Goal: Task Accomplishment & Management: Use online tool/utility

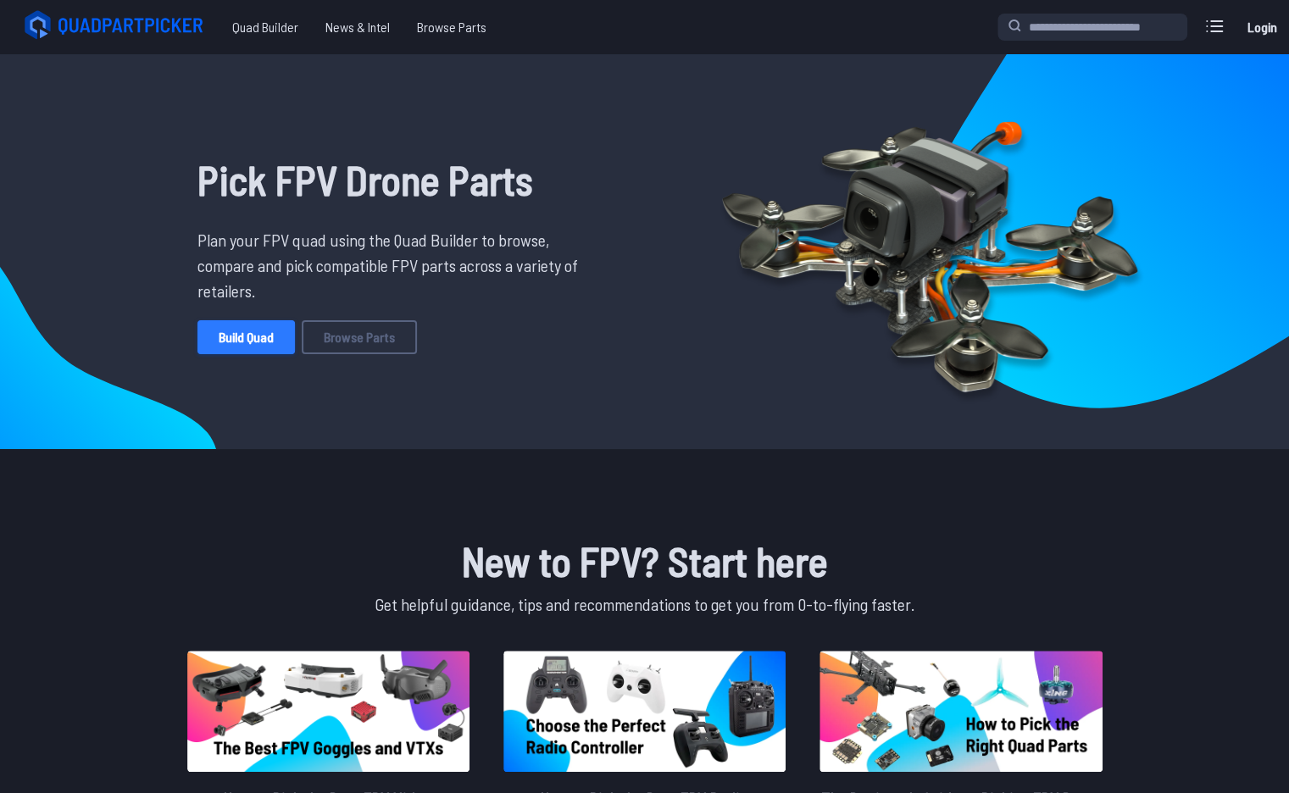
click at [247, 331] on link "Build Quad" at bounding box center [245, 337] width 97 height 34
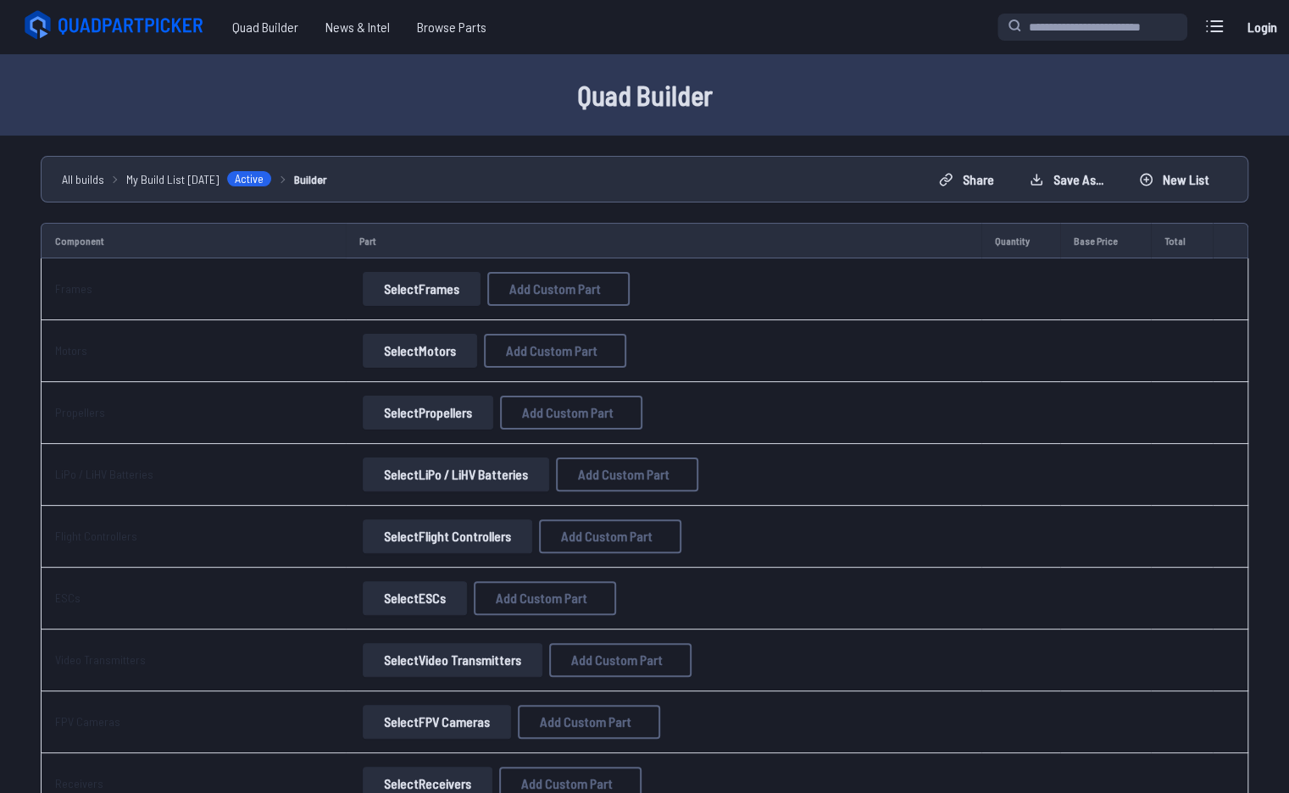
click at [414, 285] on button "Select Frames" at bounding box center [422, 289] width 118 height 34
click at [385, 287] on button "Select Frames" at bounding box center [422, 289] width 118 height 34
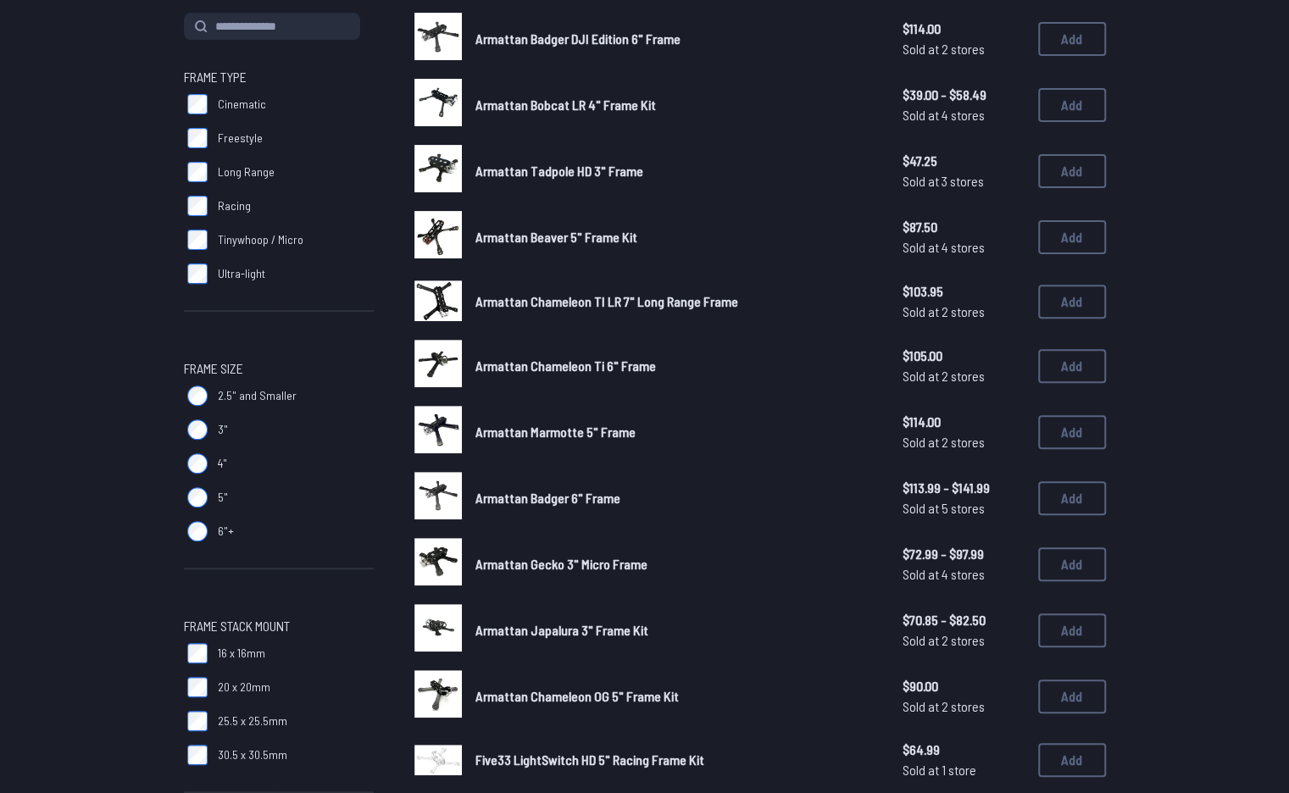
scroll to position [205, 0]
click at [214, 433] on label "3"" at bounding box center [279, 429] width 190 height 34
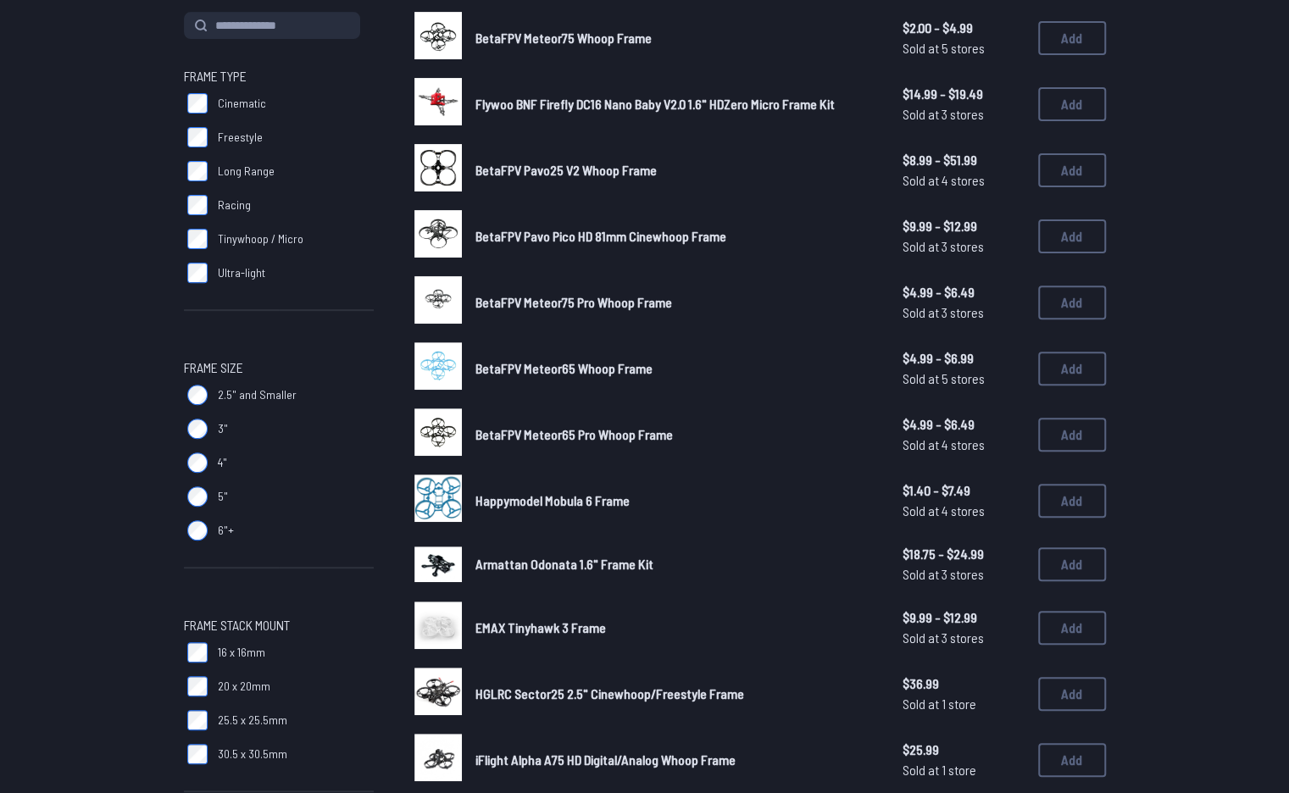
click at [197, 429] on div "Frame Type Cinematic Freestyle Long Range Racing Tinywhoop / Micro Ultra-light …" at bounding box center [279, 666] width 190 height 1309
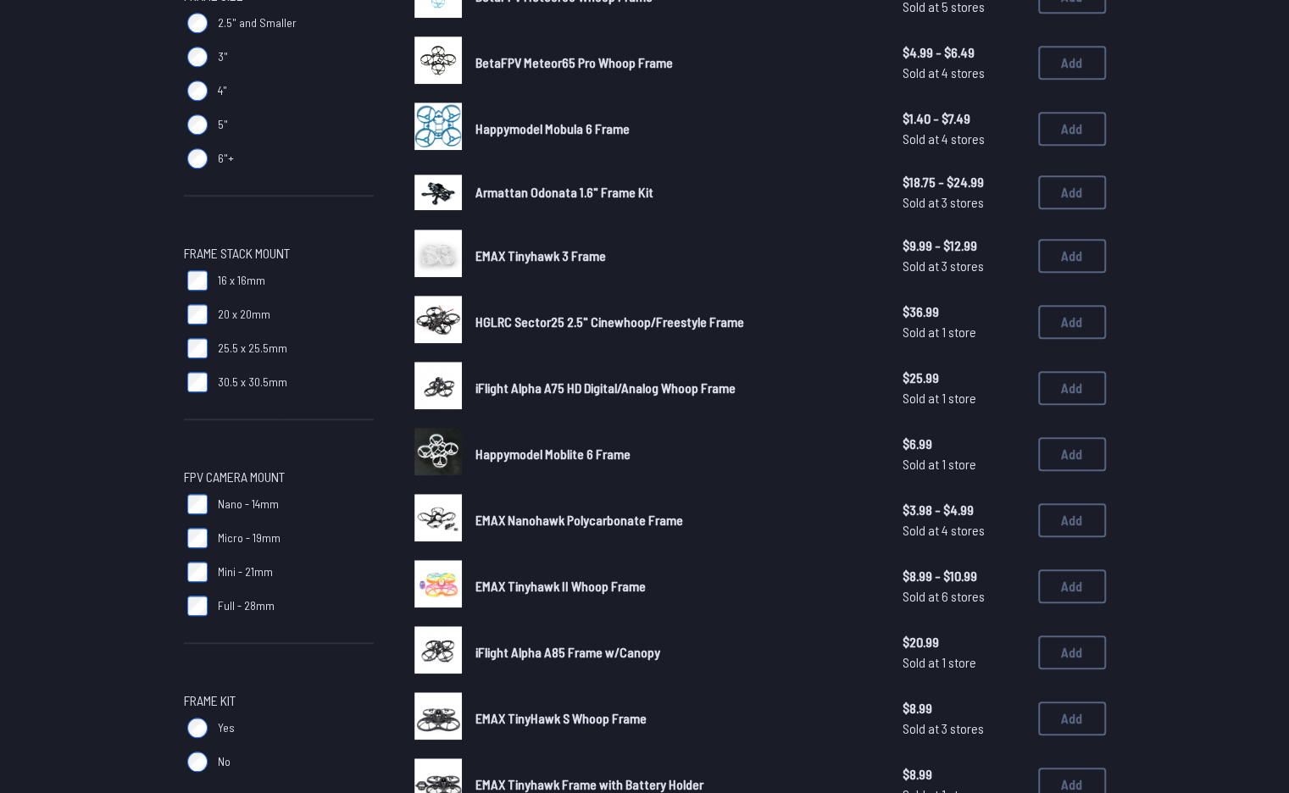
scroll to position [565, 0]
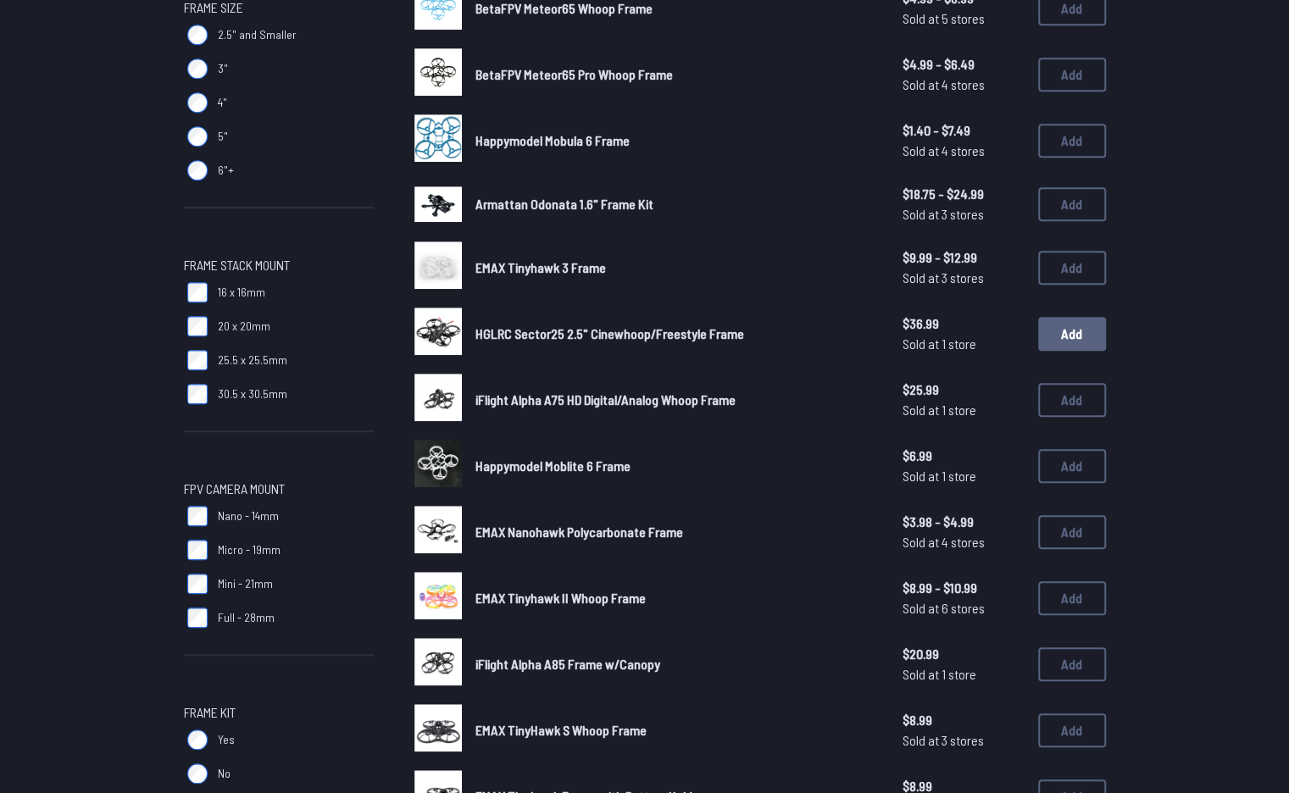
click at [1056, 337] on button "Add" at bounding box center [1072, 334] width 68 height 34
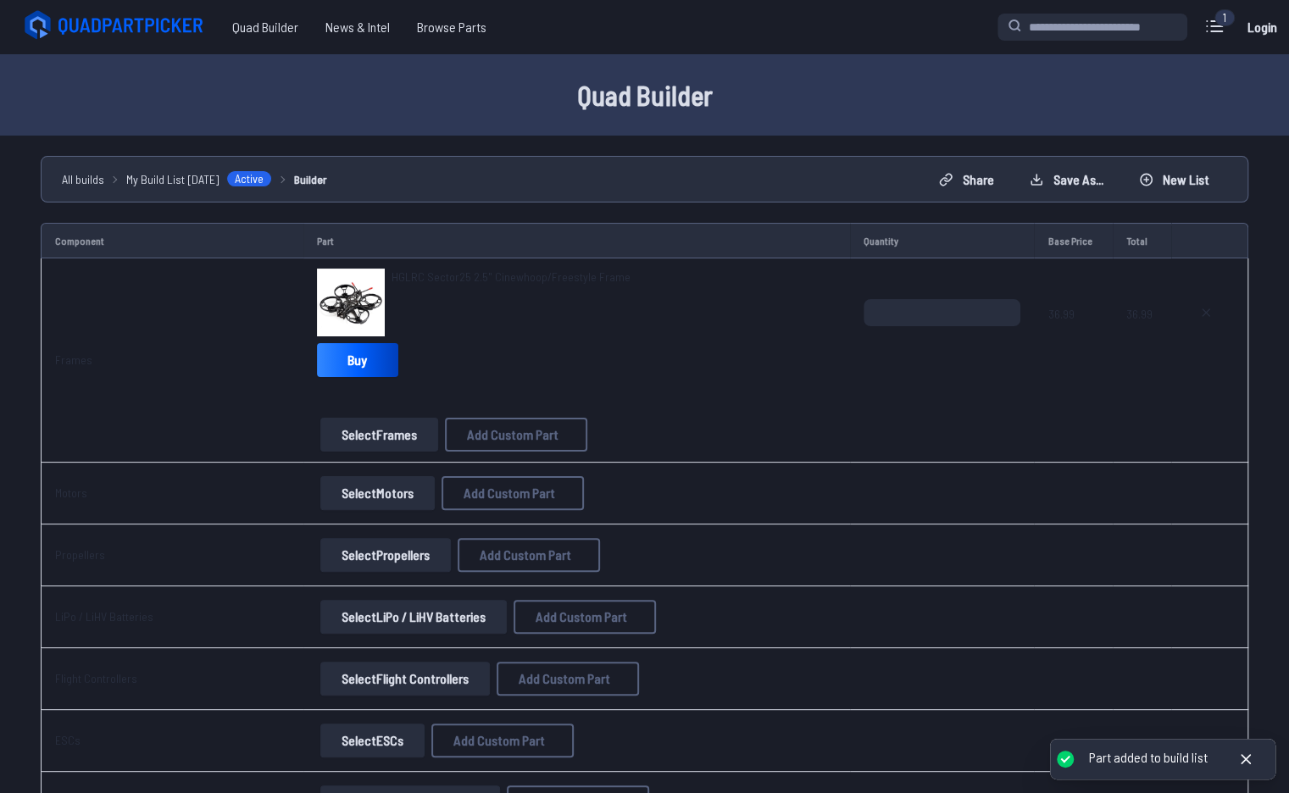
click at [436, 276] on span "HGLRC Sector25 2.5" Cinewhoop/Freestyle Frame" at bounding box center [511, 276] width 239 height 14
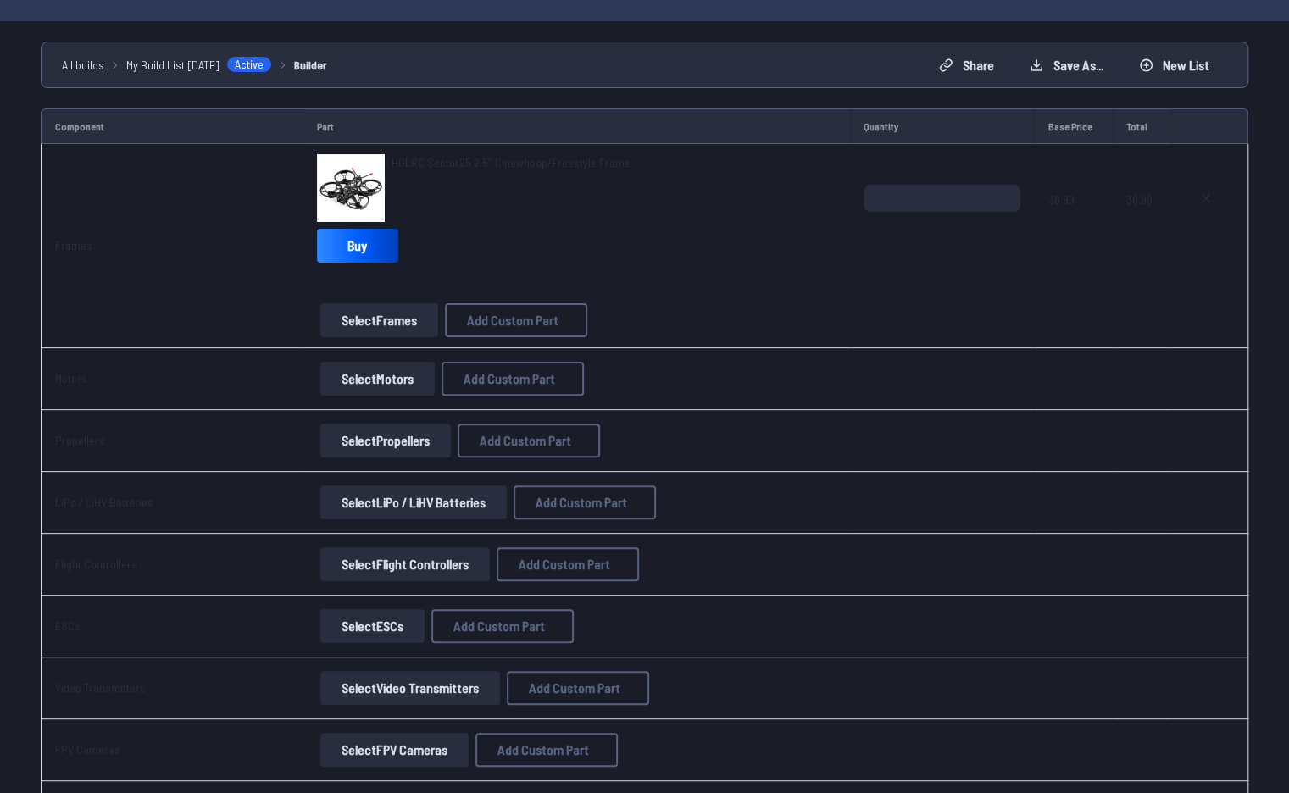
scroll to position [117, 0]
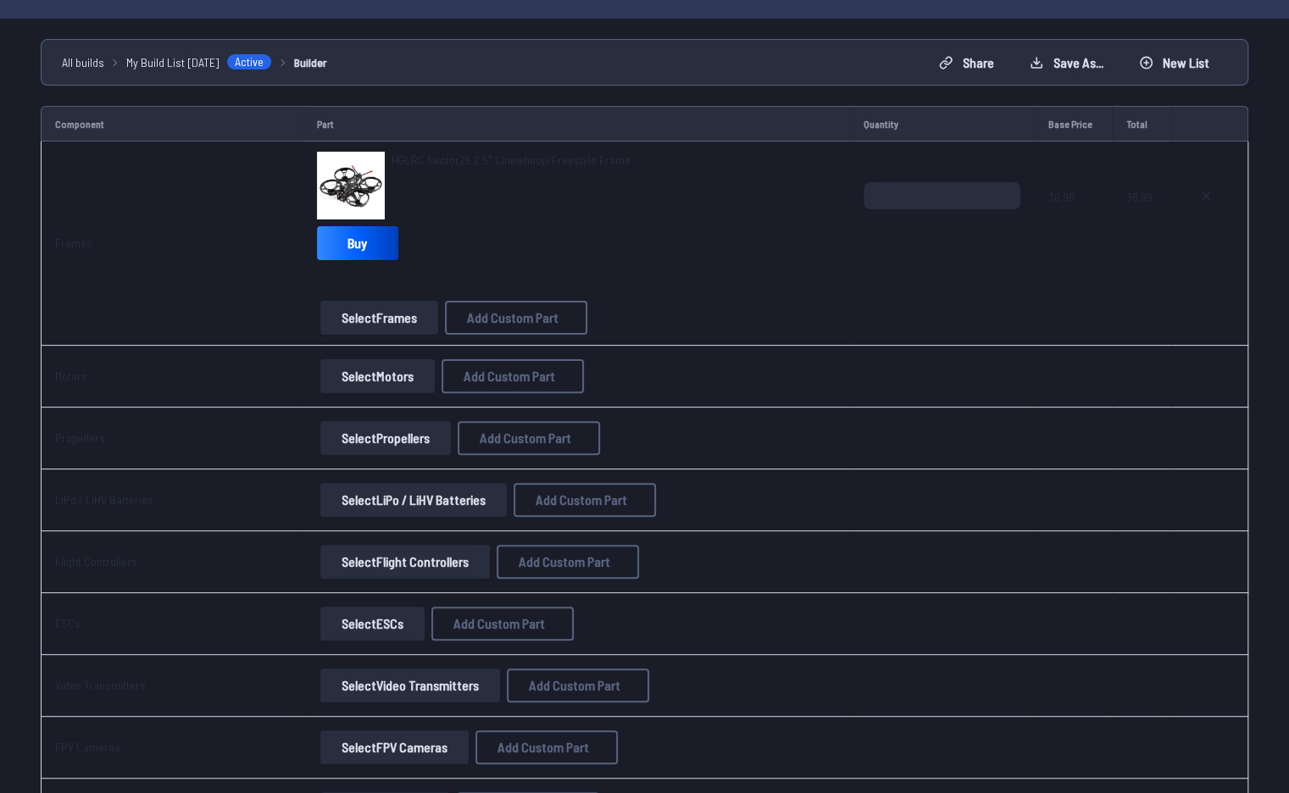
click at [379, 368] on button "Select Motors" at bounding box center [377, 376] width 114 height 34
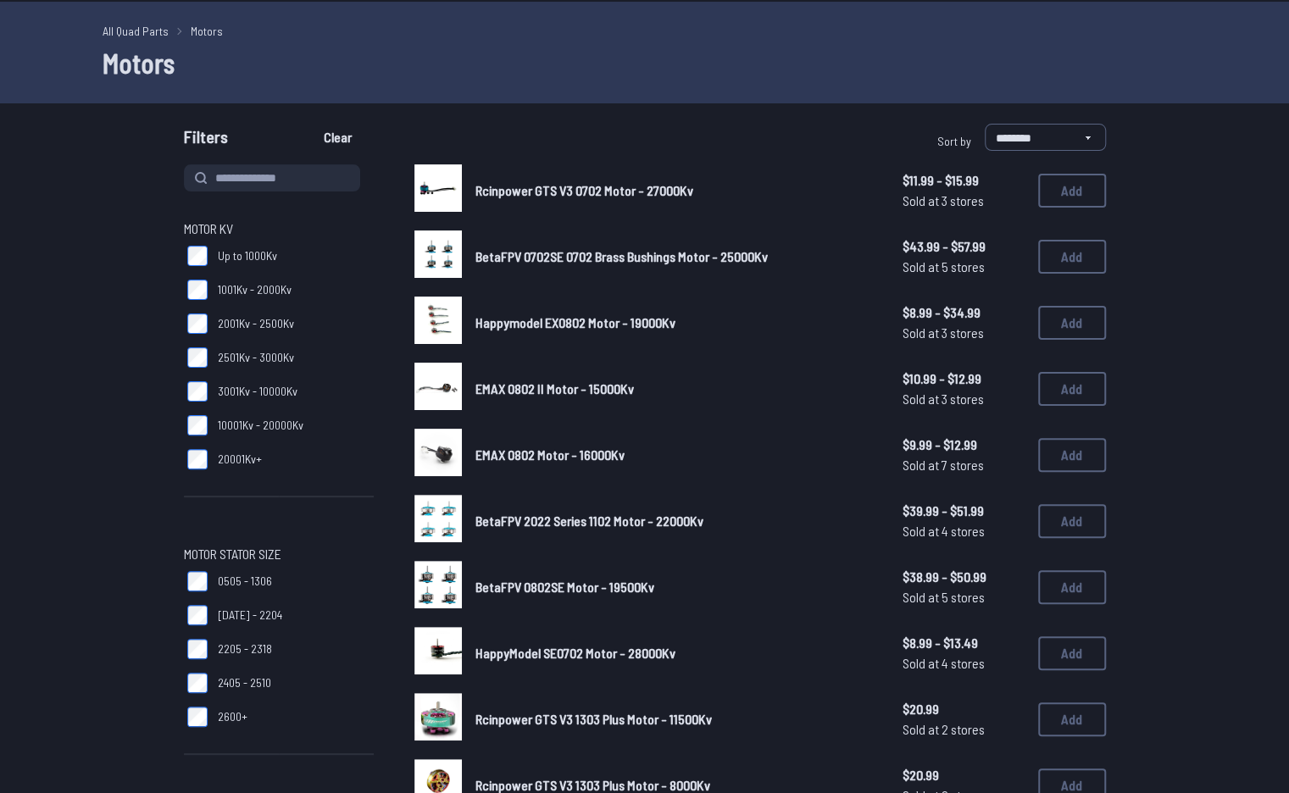
scroll to position [53, 0]
click at [208, 609] on label "[DATE] - 2204" at bounding box center [279, 614] width 190 height 34
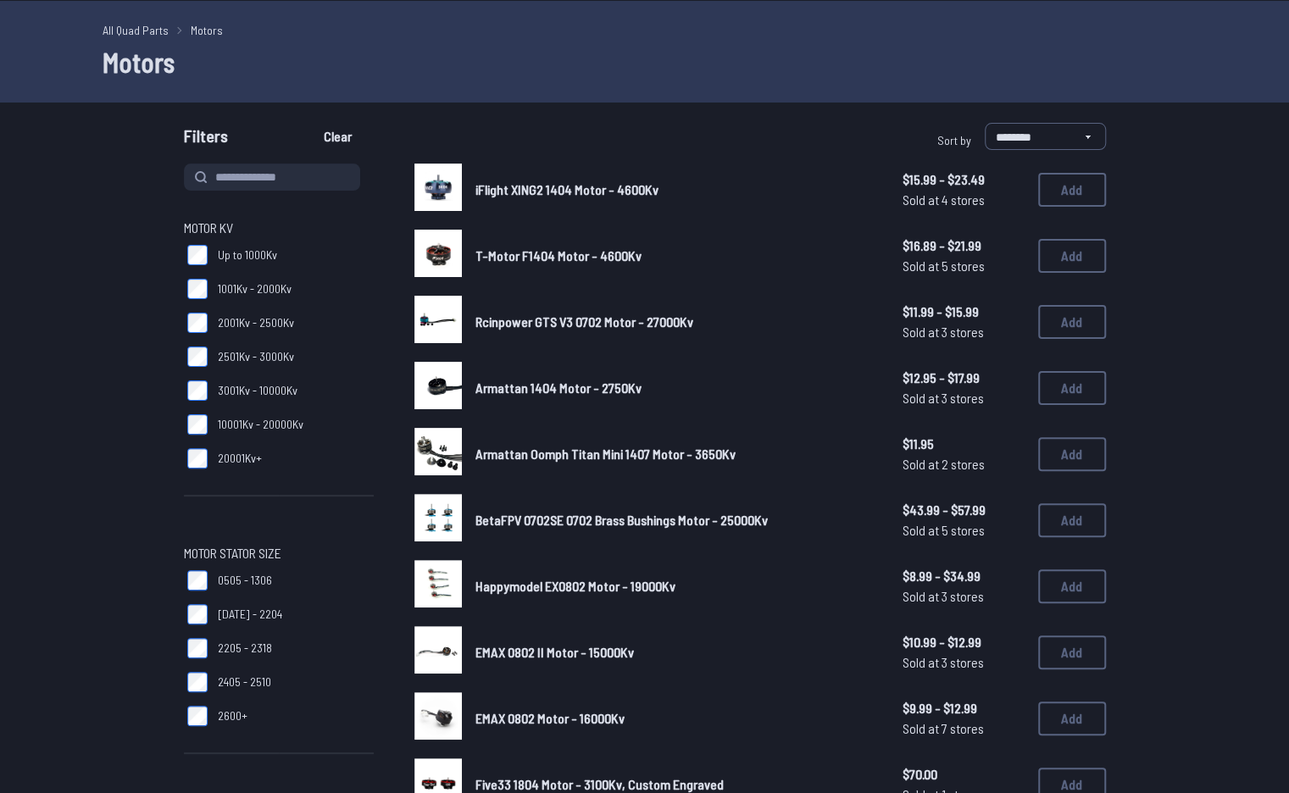
click at [277, 390] on span "3001Kv - 10000Kv" at bounding box center [258, 390] width 80 height 17
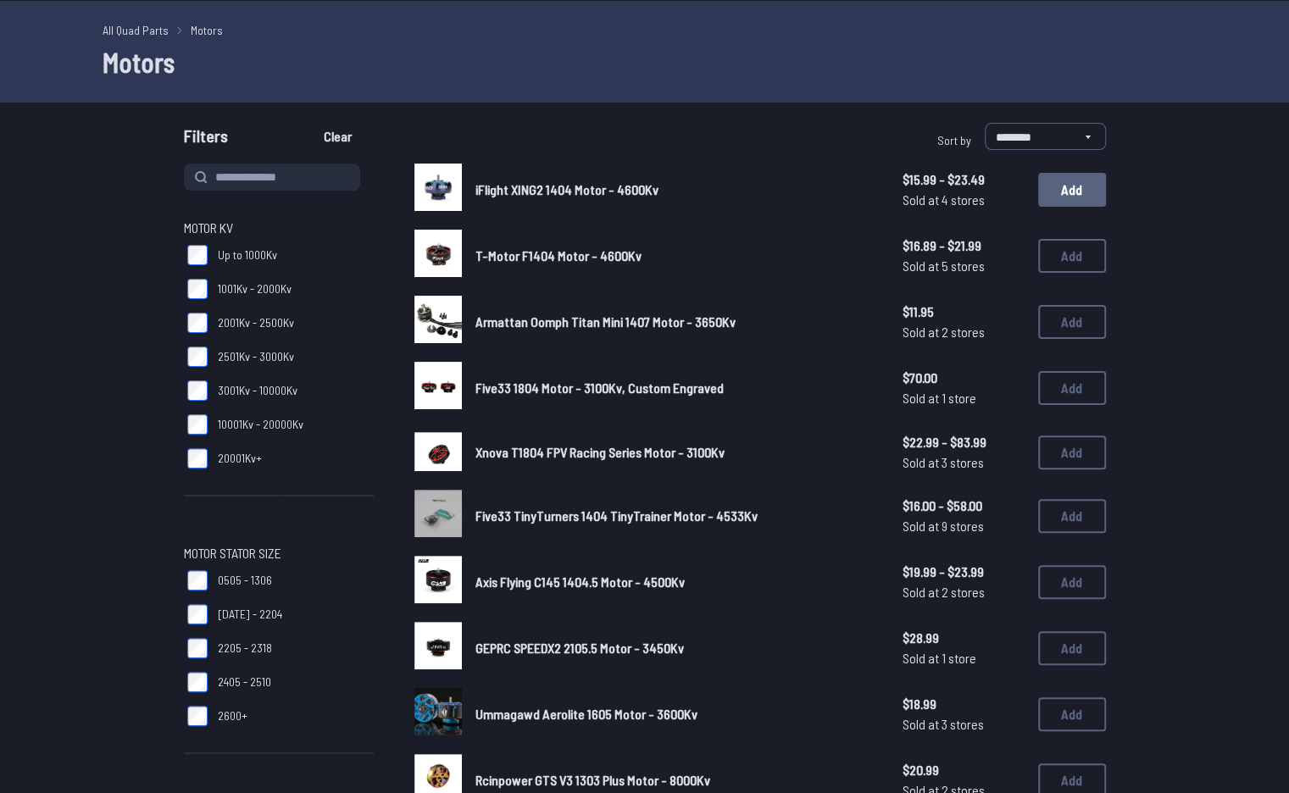
click at [1066, 200] on button "Add" at bounding box center [1072, 190] width 68 height 34
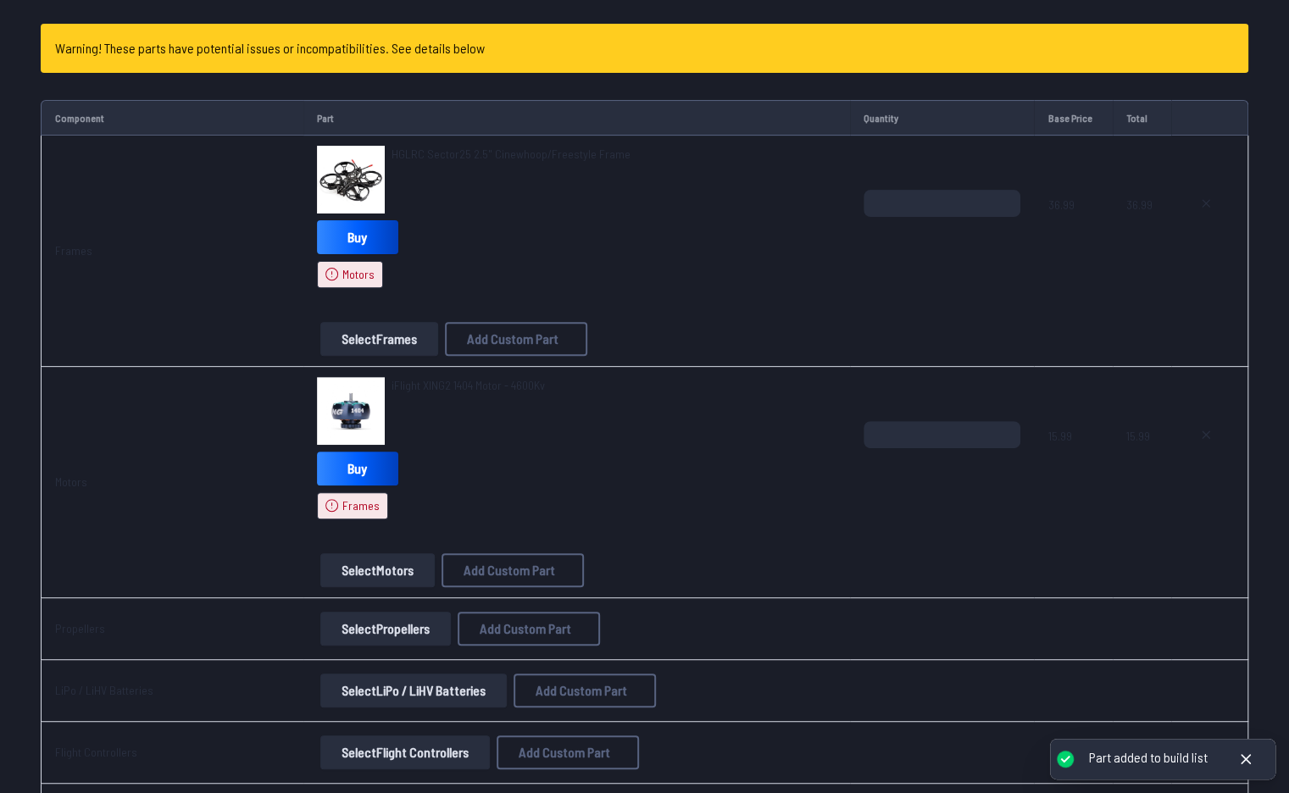
scroll to position [214, 0]
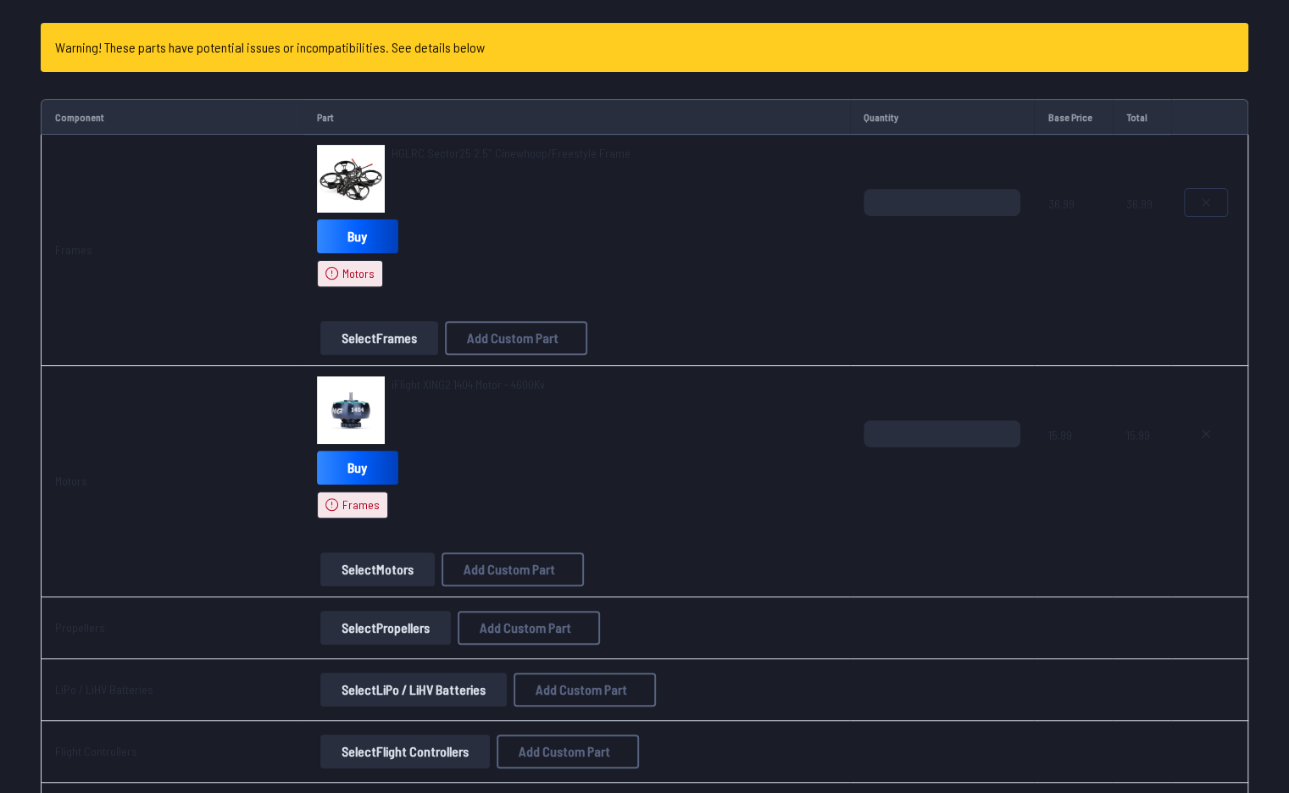
click at [1194, 206] on button at bounding box center [1206, 202] width 42 height 27
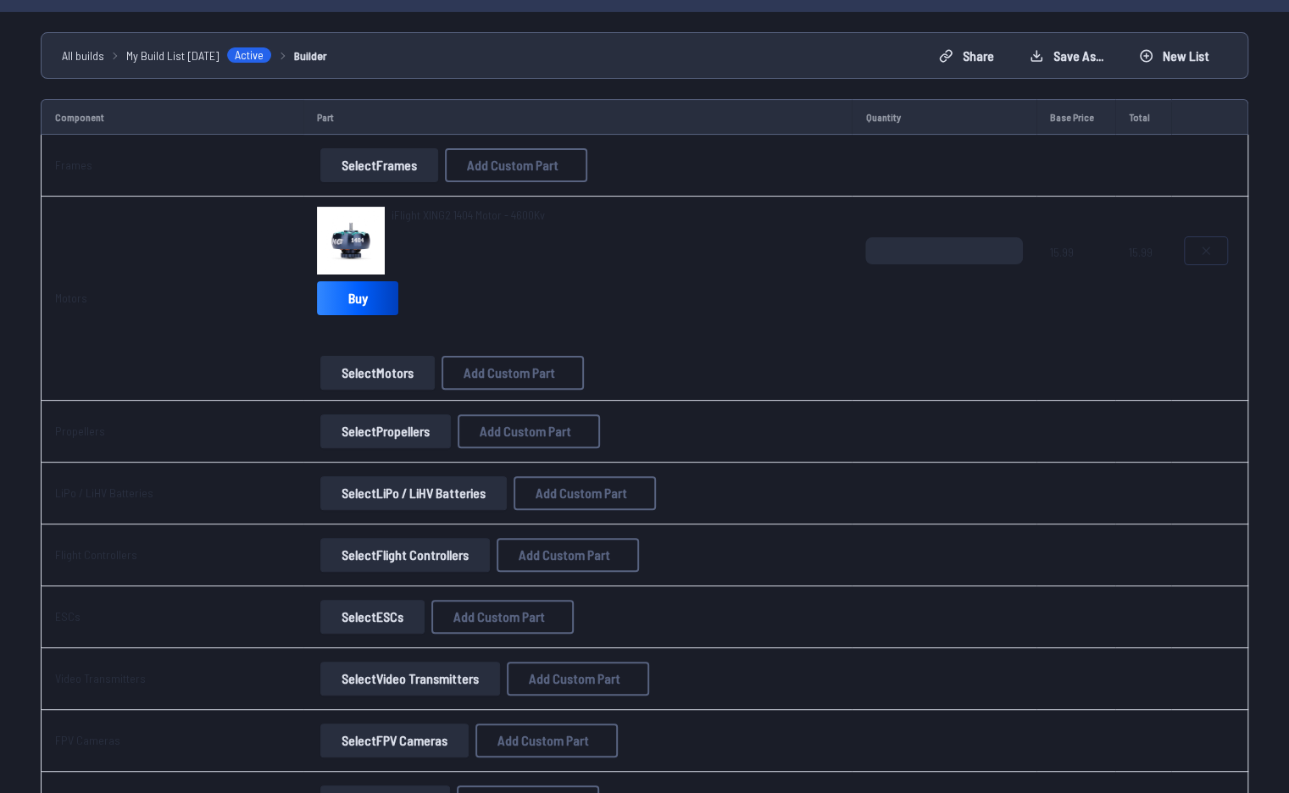
click at [1200, 240] on button at bounding box center [1206, 250] width 42 height 27
type textarea "**********"
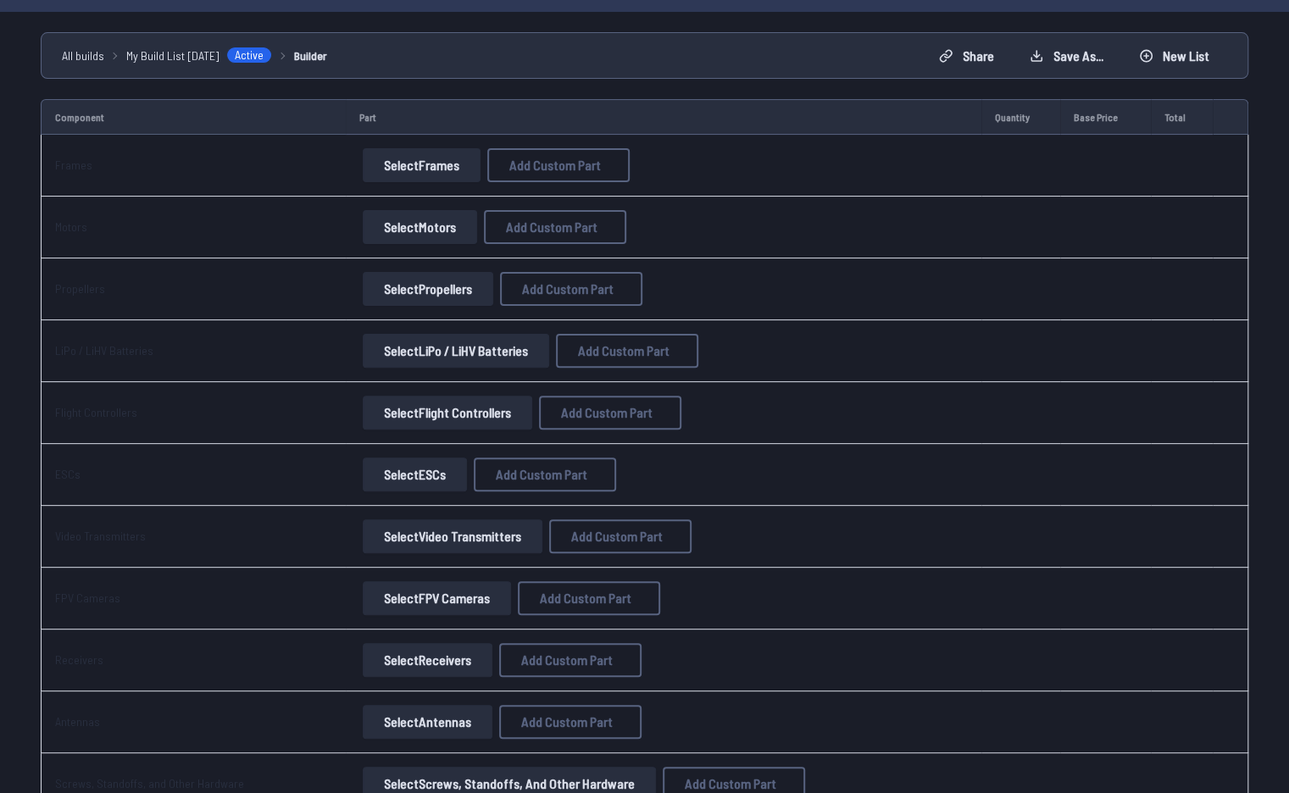
click at [448, 159] on button "Select Frames" at bounding box center [422, 165] width 118 height 34
click at [420, 165] on button "Select Frames" at bounding box center [422, 165] width 118 height 34
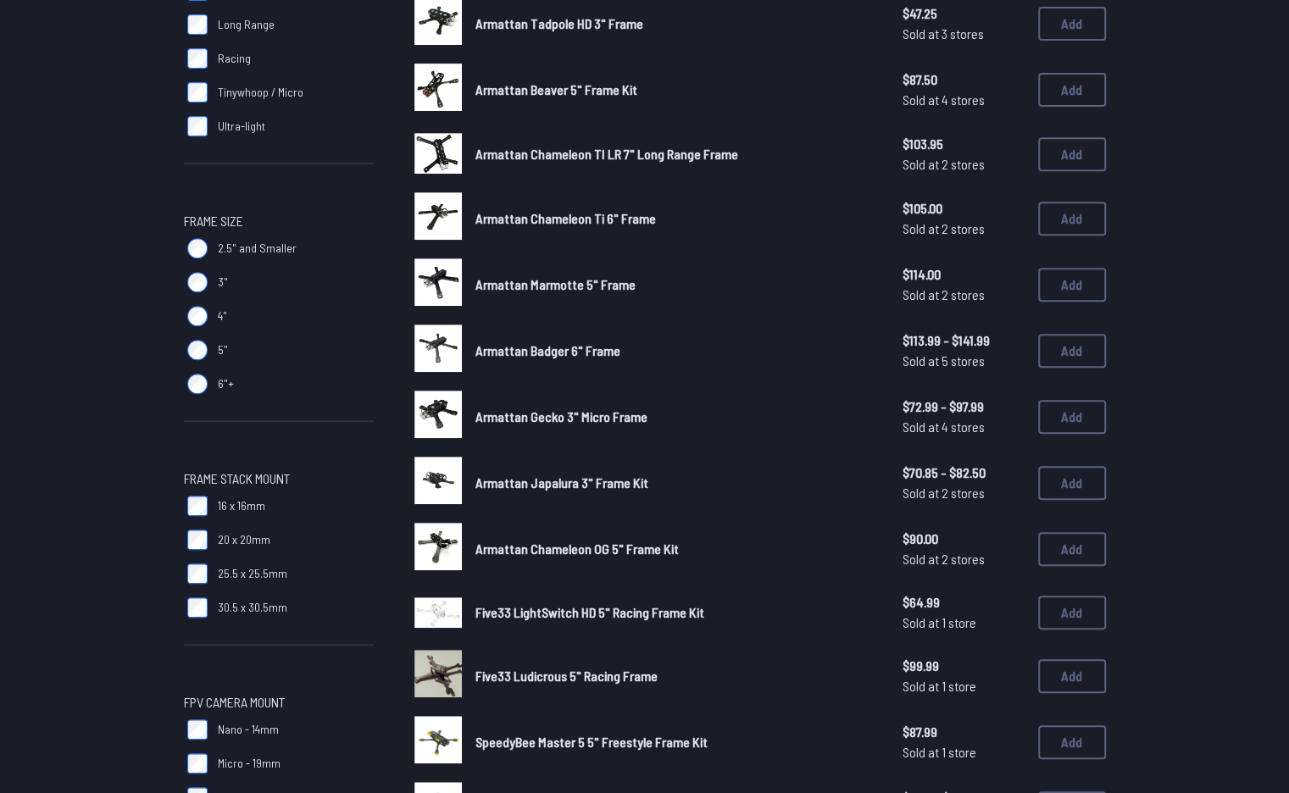
scroll to position [351, 0]
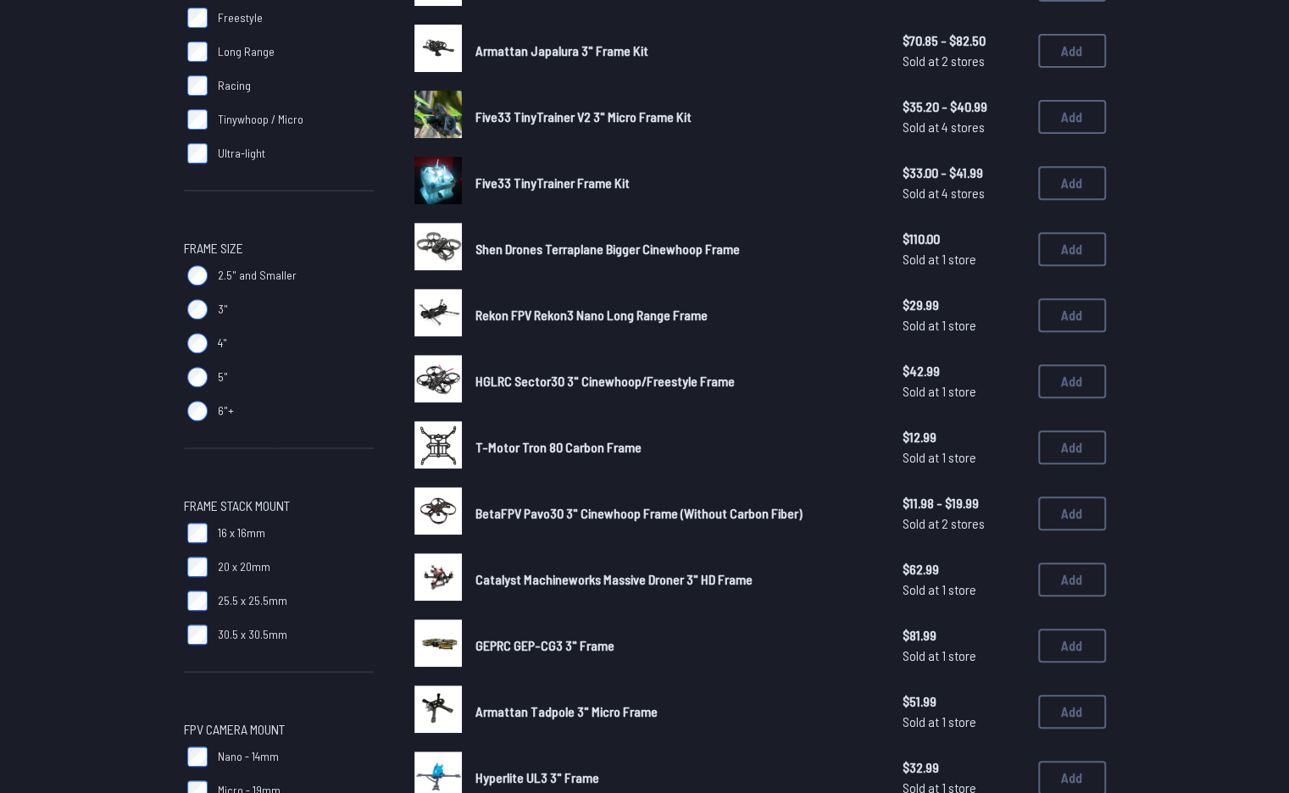
scroll to position [327, 0]
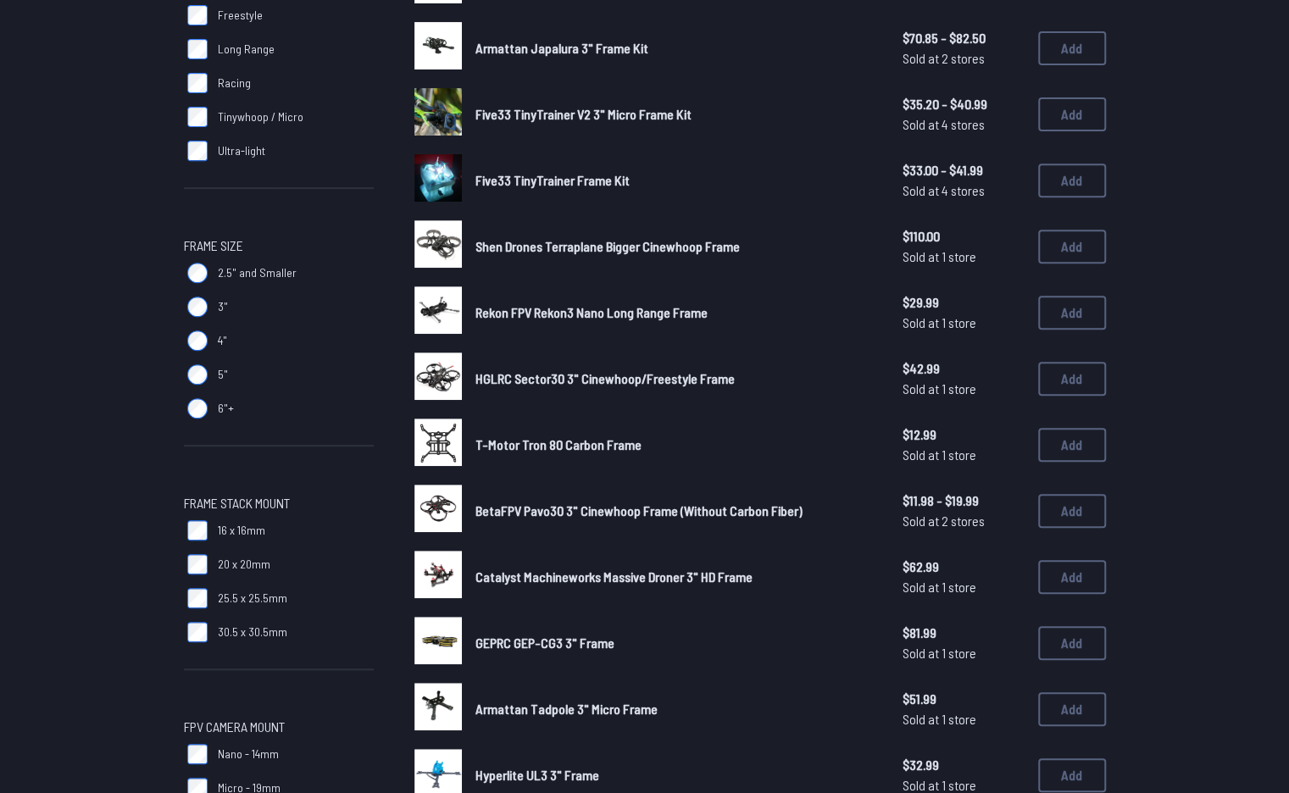
click at [261, 635] on span "30.5 x 30.5mm" at bounding box center [252, 632] width 69 height 17
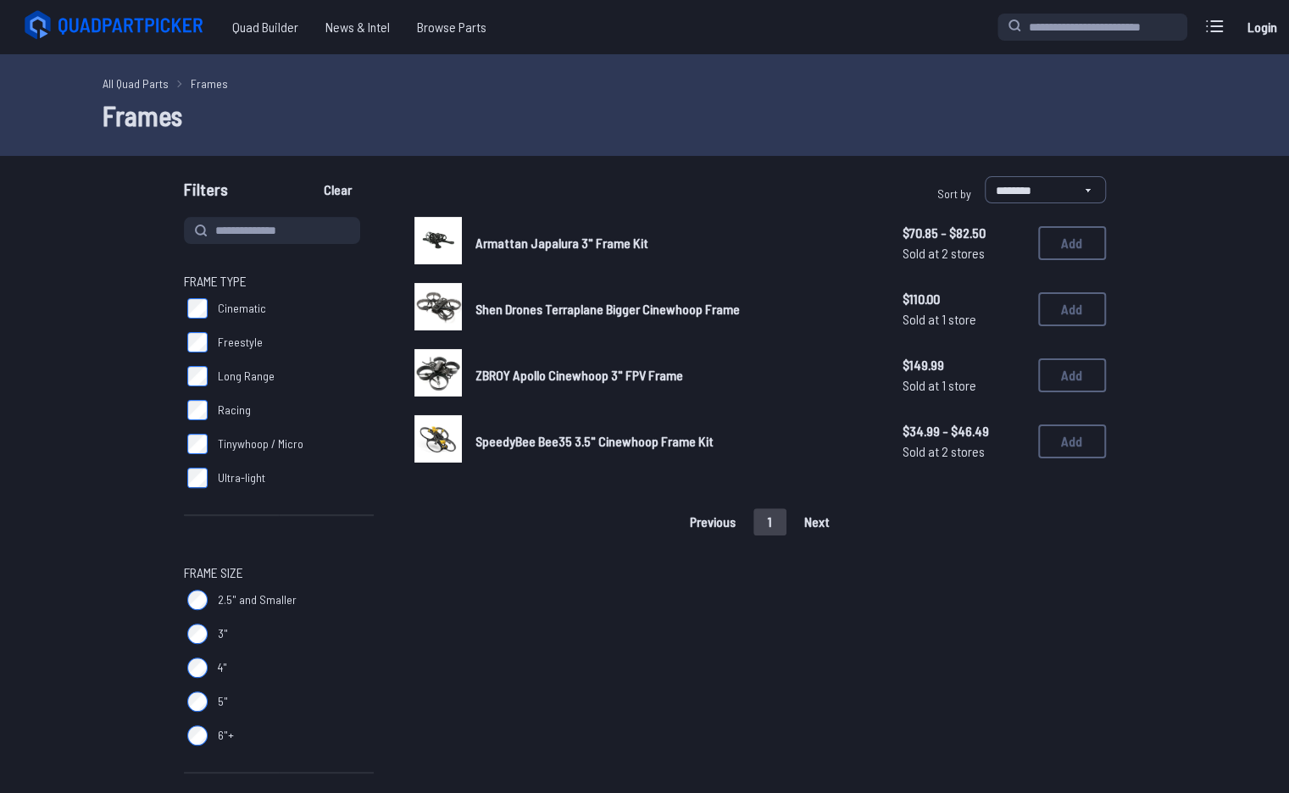
click at [656, 435] on span "SpeedyBee Bee35 3.5" Cinewhoop Frame Kit" at bounding box center [594, 441] width 238 height 16
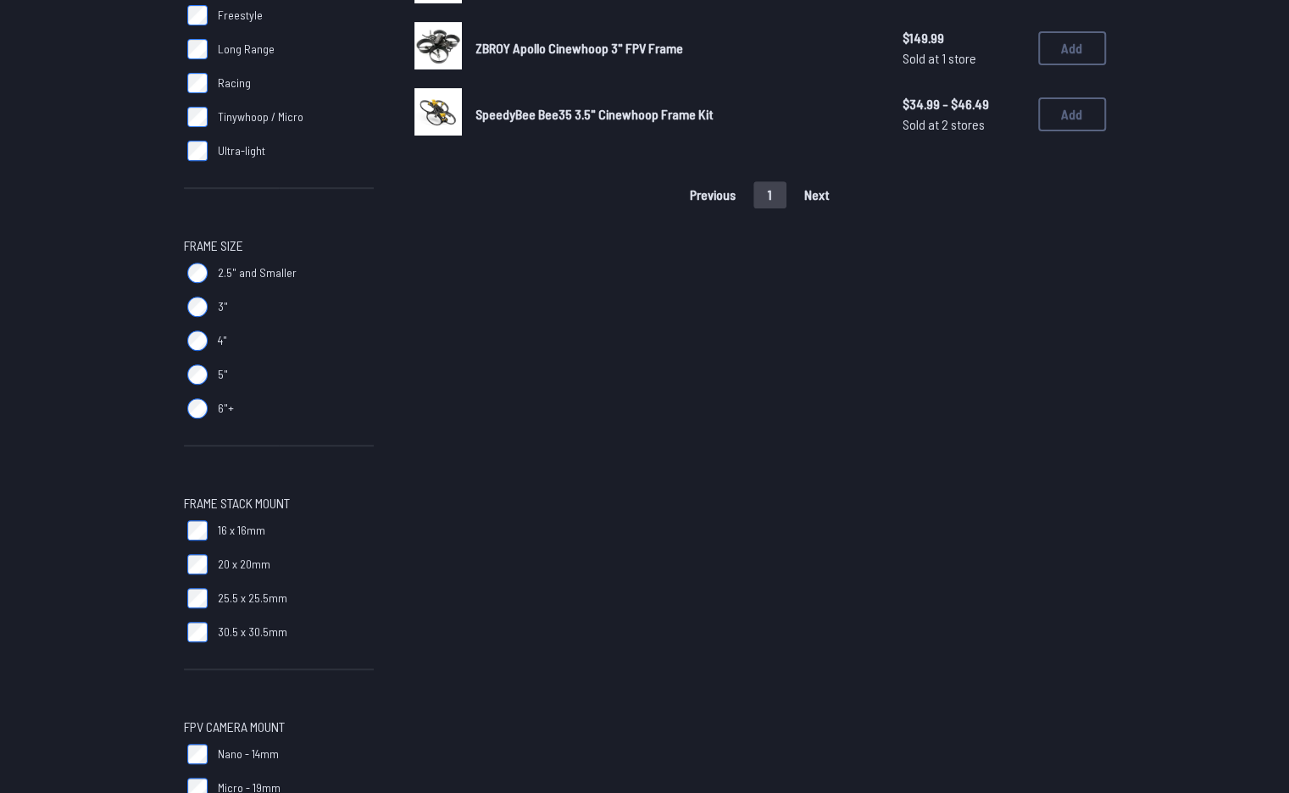
scroll to position [202, 0]
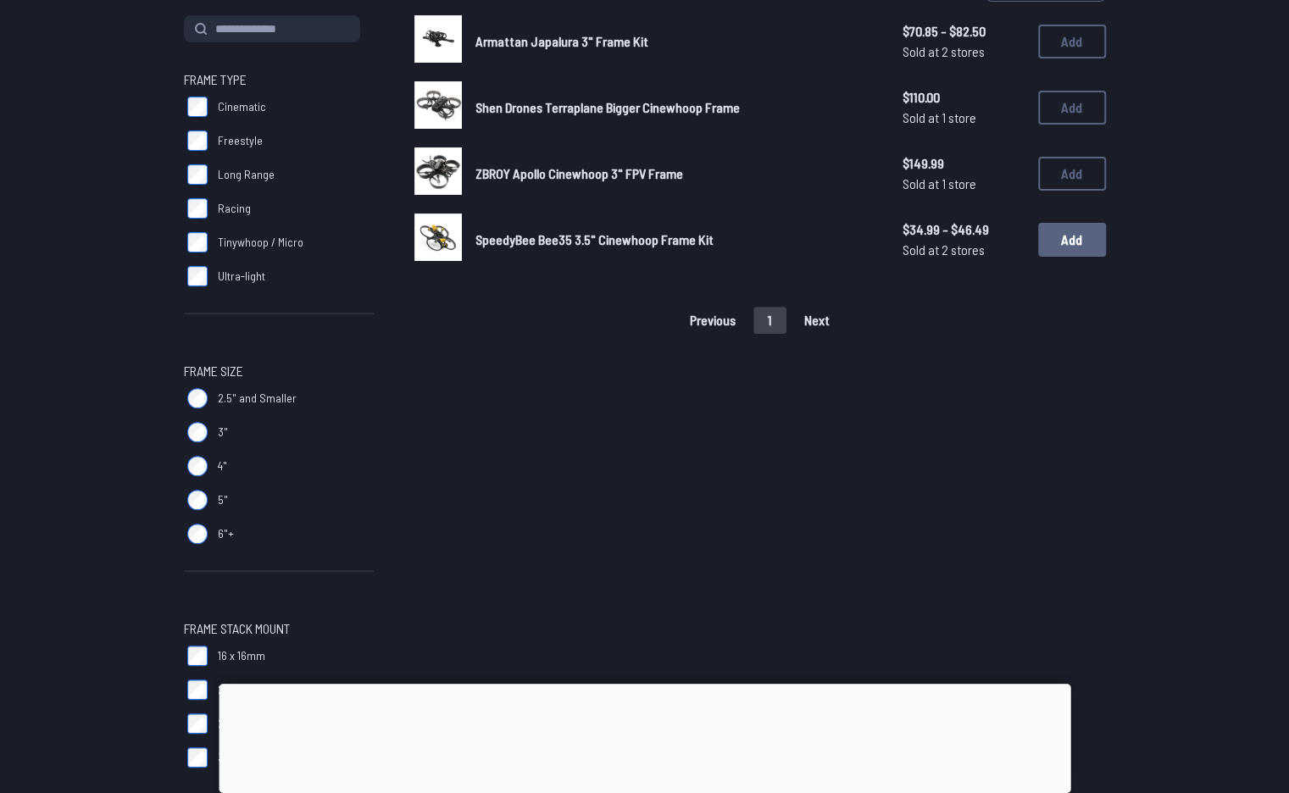
click at [1073, 240] on button "Add" at bounding box center [1072, 240] width 68 height 34
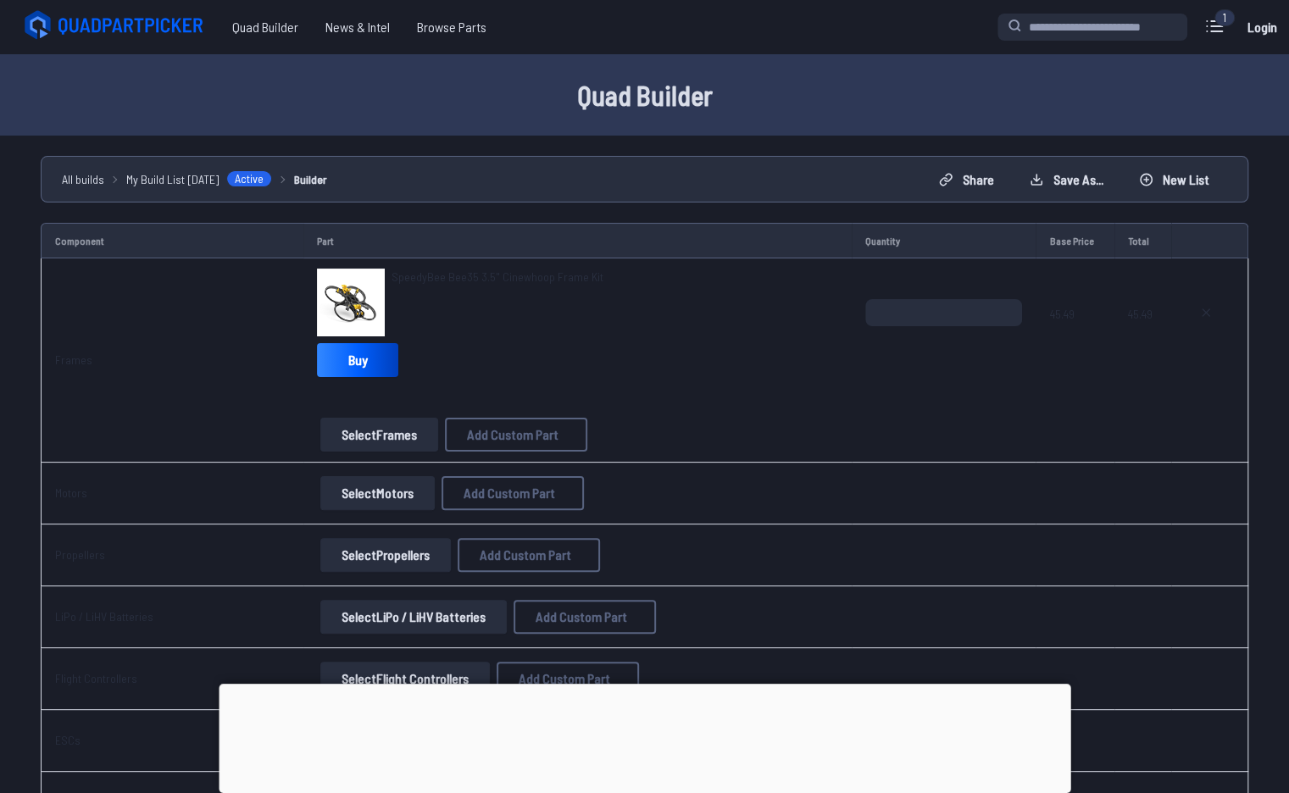
click at [388, 488] on button "Select Motors" at bounding box center [377, 493] width 114 height 34
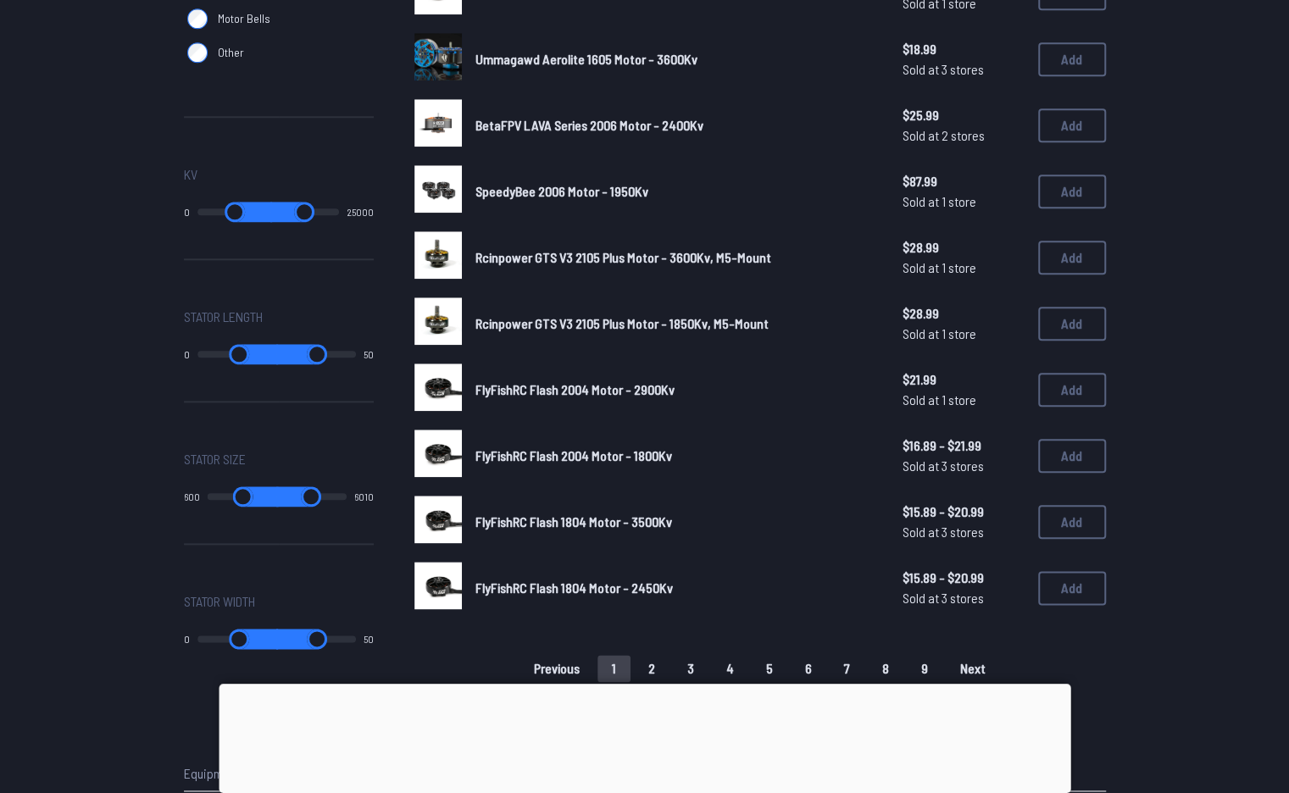
scroll to position [909, 0]
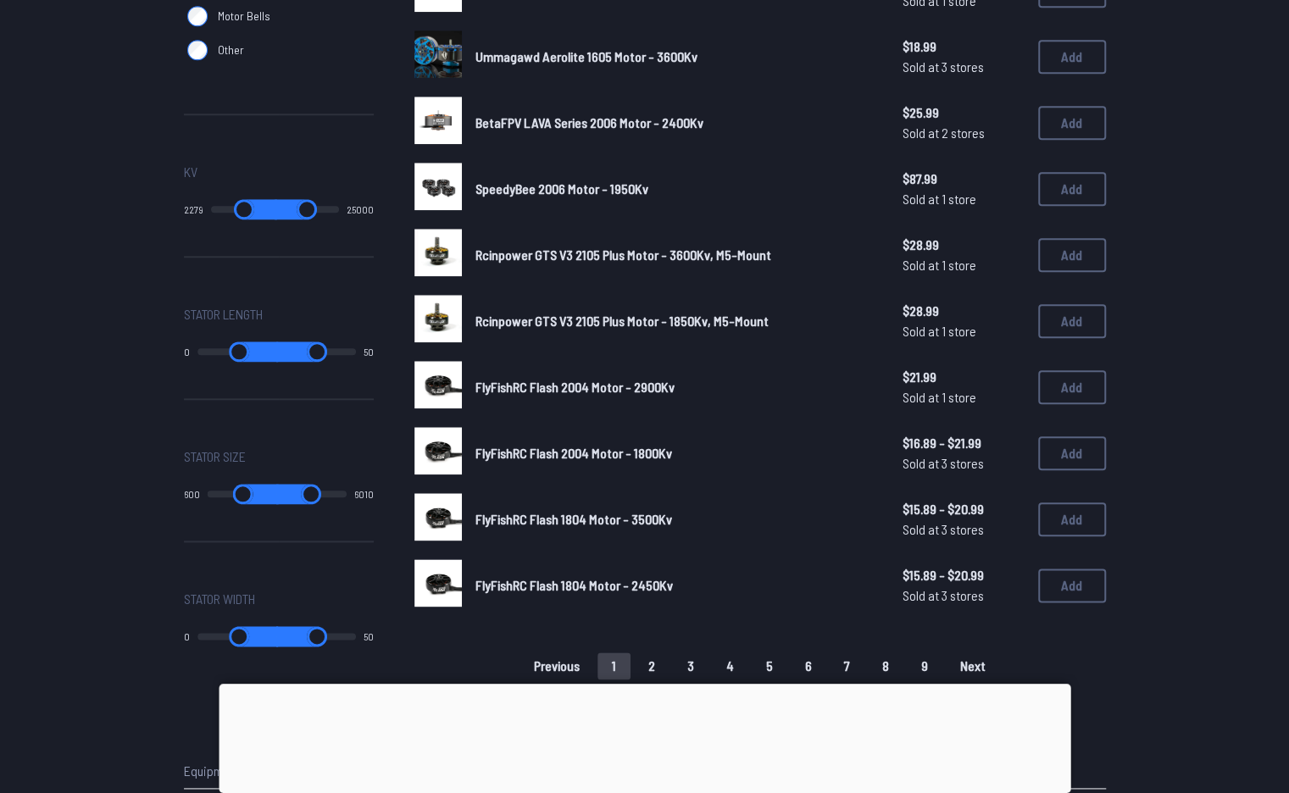
type input "*"
drag, startPoint x: 205, startPoint y: 209, endPoint x: 218, endPoint y: 211, distance: 12.8
click at [218, 211] on input "range" at bounding box center [234, 209] width 75 height 20
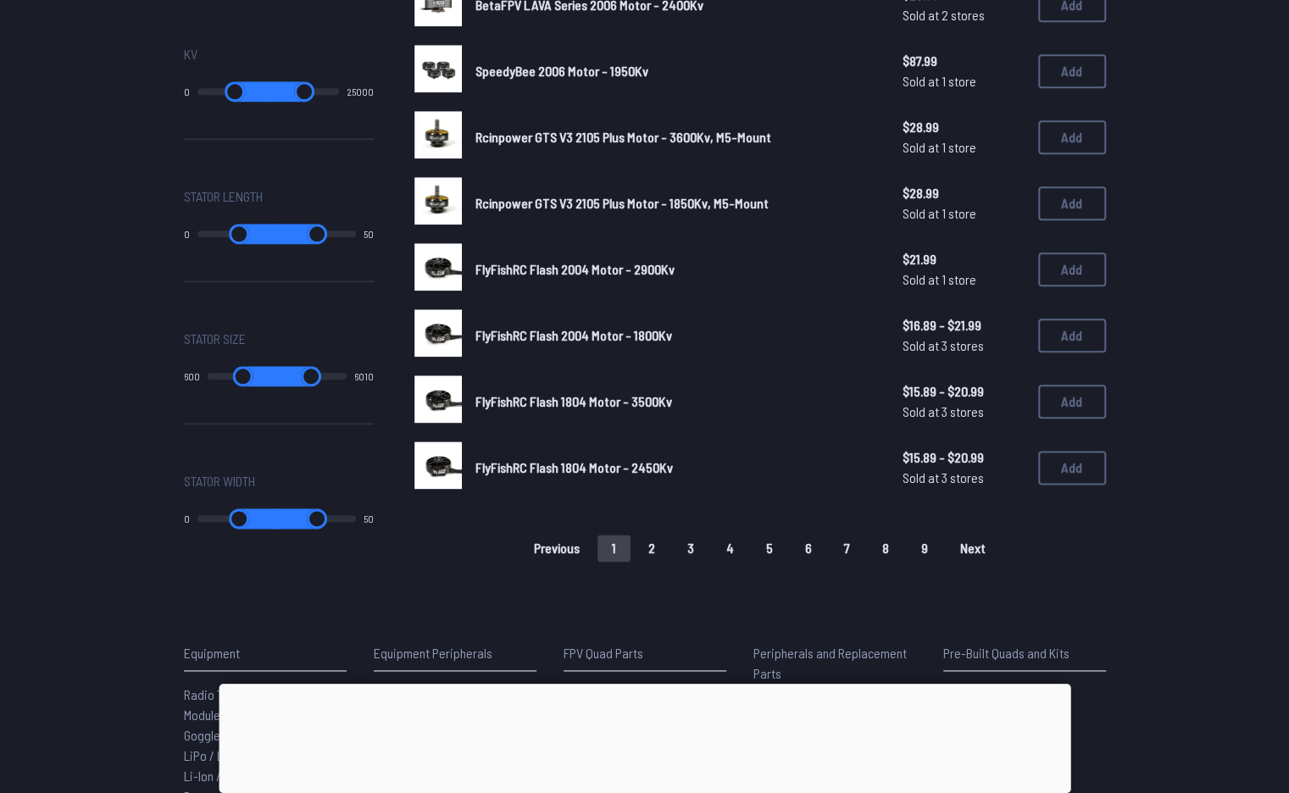
scroll to position [1028, 0]
click at [658, 552] on button "2" at bounding box center [652, 547] width 36 height 27
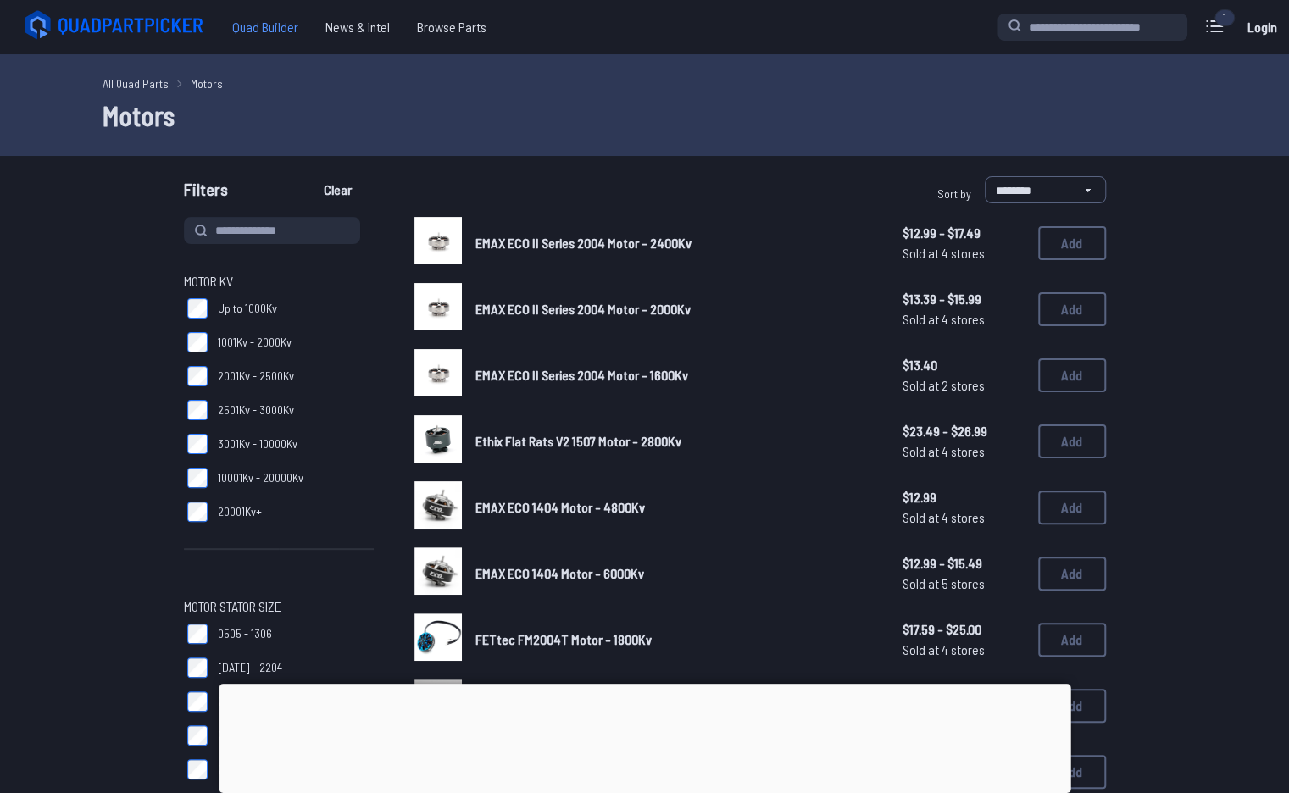
click at [266, 22] on span "Quad Builder" at bounding box center [265, 27] width 93 height 34
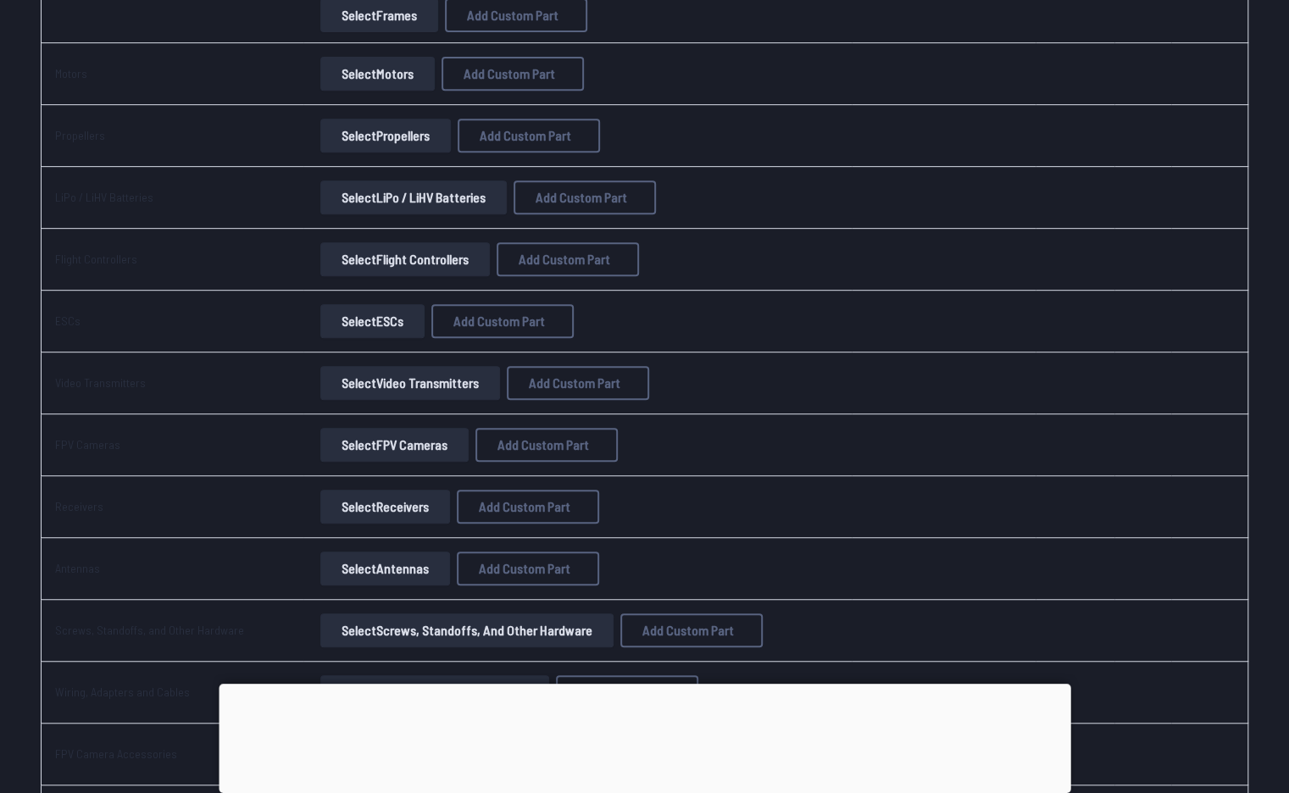
scroll to position [425, 0]
